Goal: Find specific page/section: Find specific page/section

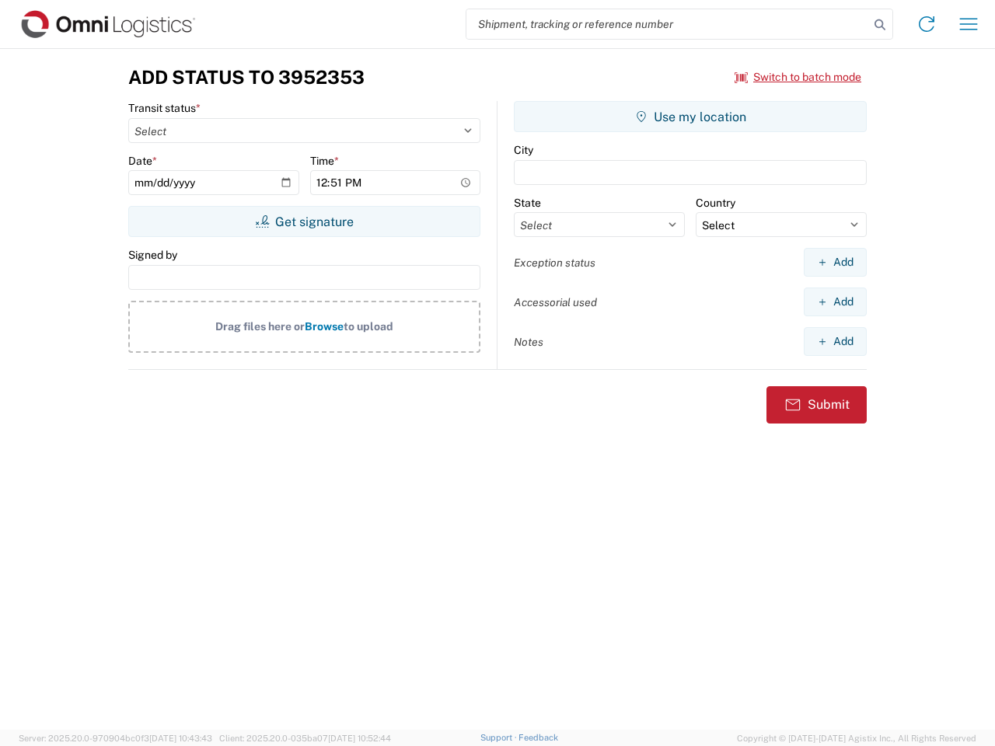
click at [668, 24] on input "search" at bounding box center [667, 24] width 403 height 30
click at [880, 25] on icon at bounding box center [880, 25] width 22 height 22
click at [926, 24] on icon at bounding box center [926, 24] width 25 height 25
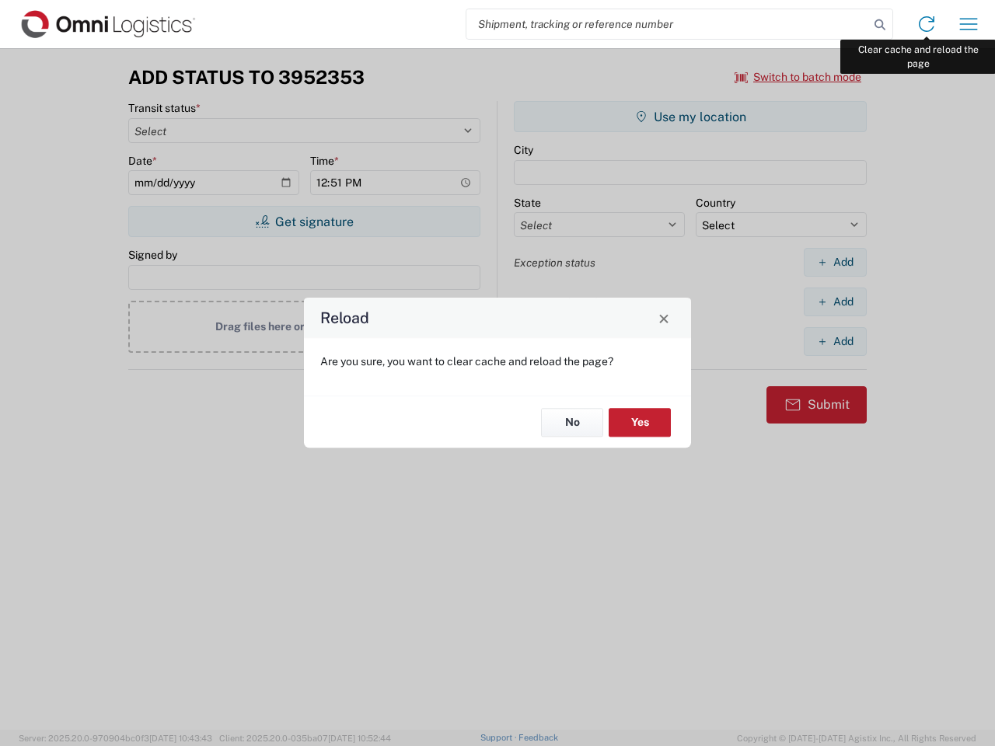
click at [968, 24] on div "Reload Are you sure, you want to clear cache and reload the page? No Yes" at bounding box center [497, 373] width 995 height 746
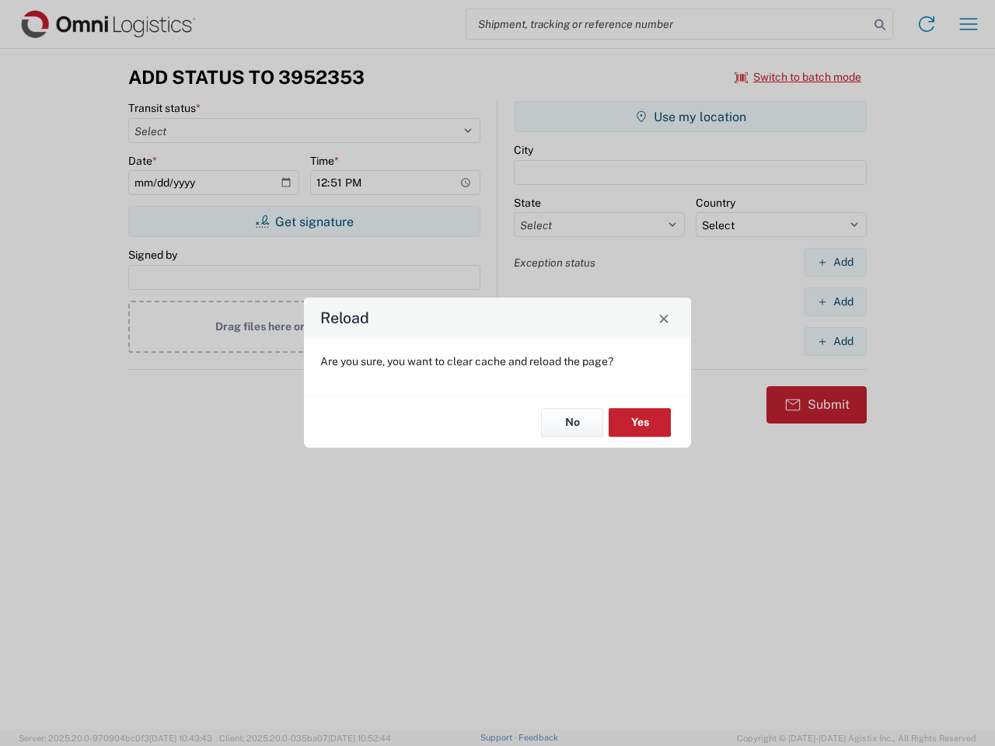
click at [798, 77] on div "Reload Are you sure, you want to clear cache and reload the page? No Yes" at bounding box center [497, 373] width 995 height 746
click at [304, 221] on div "Reload Are you sure, you want to clear cache and reload the page? No Yes" at bounding box center [497, 373] width 995 height 746
click at [690, 117] on div "Reload Are you sure, you want to clear cache and reload the page? No Yes" at bounding box center [497, 373] width 995 height 746
click at [835, 262] on div "Reload Are you sure, you want to clear cache and reload the page? No Yes" at bounding box center [497, 373] width 995 height 746
click at [835, 302] on div "Reload Are you sure, you want to clear cache and reload the page? No Yes" at bounding box center [497, 373] width 995 height 746
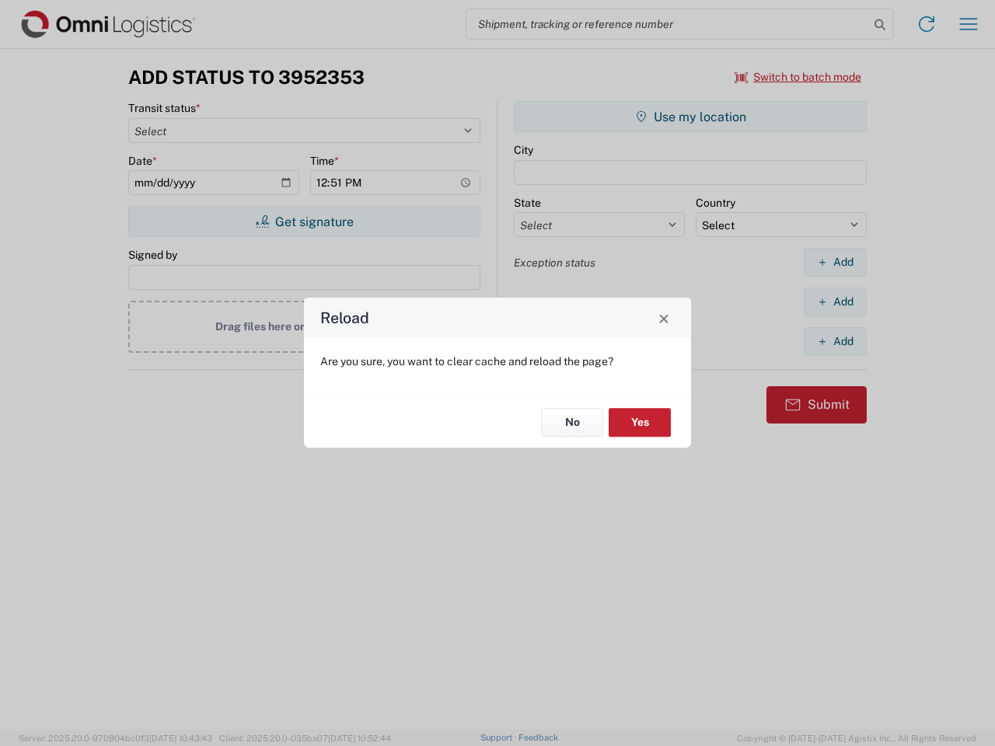
click at [835, 341] on div "Reload Are you sure, you want to clear cache and reload the page? No Yes" at bounding box center [497, 373] width 995 height 746
